Goal: Transaction & Acquisition: Purchase product/service

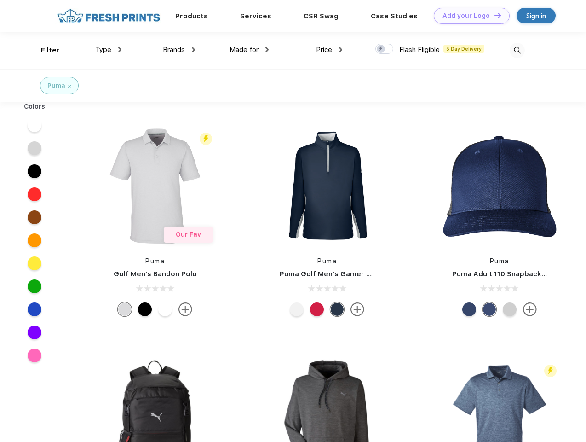
scroll to position [0, 0]
click at [469, 16] on link "Add your Logo Design Tool" at bounding box center [472, 16] width 76 height 16
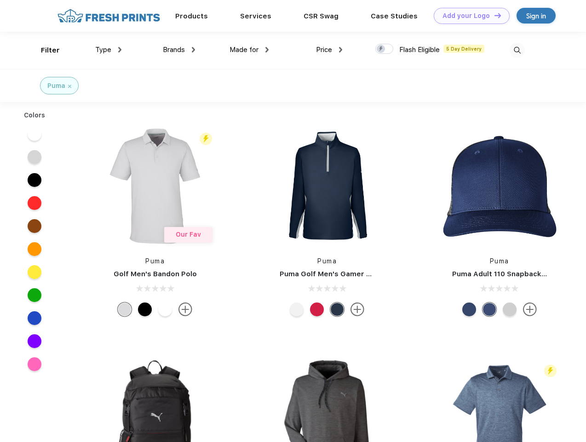
click at [0, 0] on div "Design Tool" at bounding box center [0, 0] width 0 height 0
click at [494, 15] on link "Add your Logo Design Tool" at bounding box center [472, 16] width 76 height 16
click at [44, 50] on div "Filter" at bounding box center [50, 50] width 19 height 11
click at [109, 50] on span "Type" at bounding box center [103, 50] width 16 height 8
click at [179, 50] on span "Brands" at bounding box center [174, 50] width 22 height 8
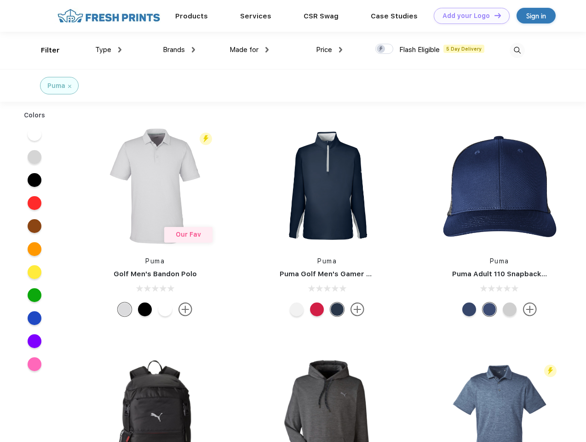
click at [249, 50] on span "Made for" at bounding box center [244, 50] width 29 height 8
click at [330, 50] on span "Price" at bounding box center [324, 50] width 16 height 8
click at [385, 49] on div at bounding box center [385, 49] width 18 height 10
click at [382, 49] on input "checkbox" at bounding box center [379, 46] width 6 height 6
click at [517, 50] on img at bounding box center [517, 50] width 15 height 15
